Goal: Information Seeking & Learning: Check status

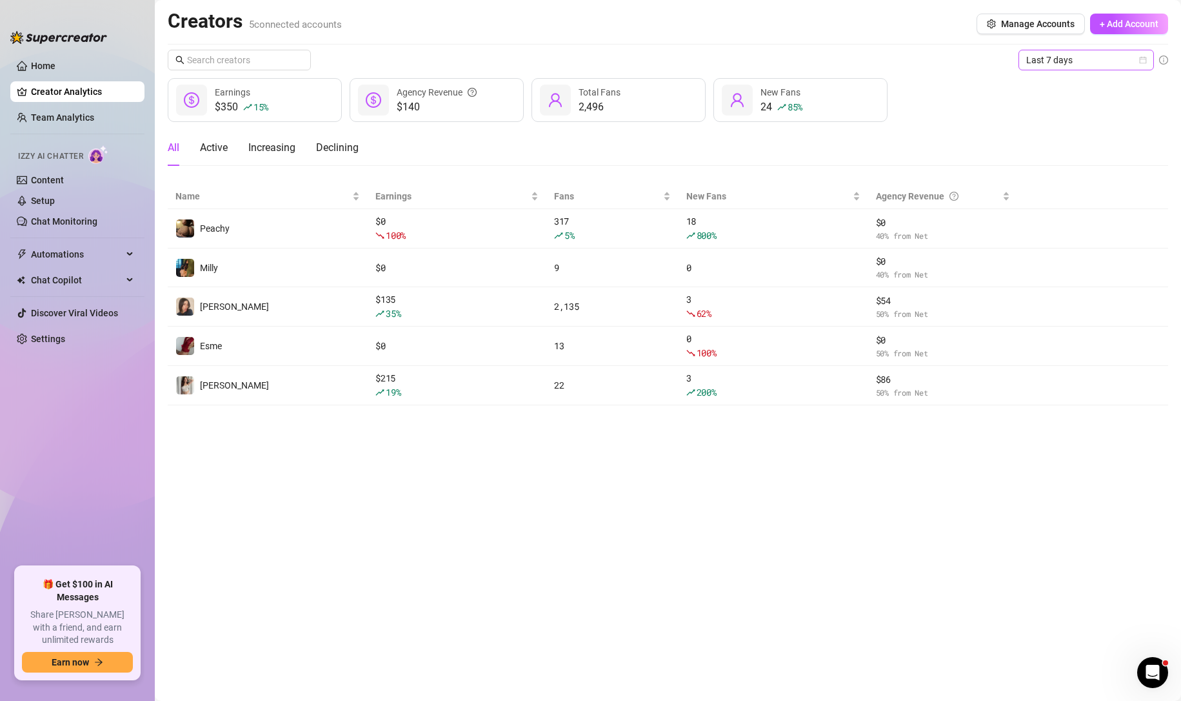
click at [1065, 56] on span "Last 7 days" at bounding box center [1087, 59] width 120 height 19
click at [1061, 79] on div "Last 24 hours" at bounding box center [1086, 86] width 115 height 14
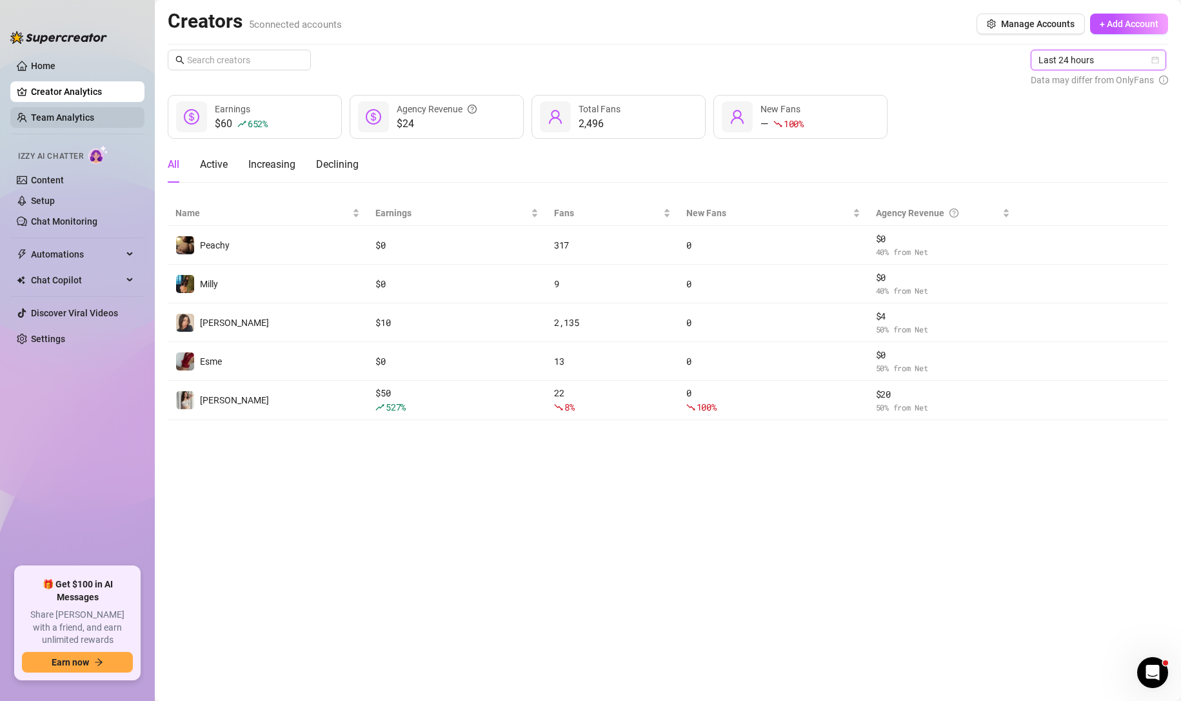
click at [92, 119] on link "Team Analytics" at bounding box center [62, 117] width 63 height 10
